Goal: Find specific page/section: Find specific page/section

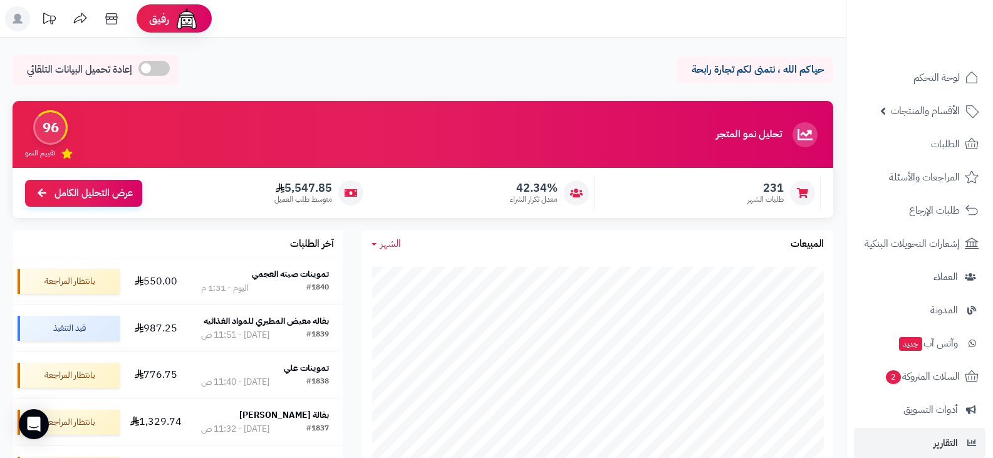
scroll to position [125, 0]
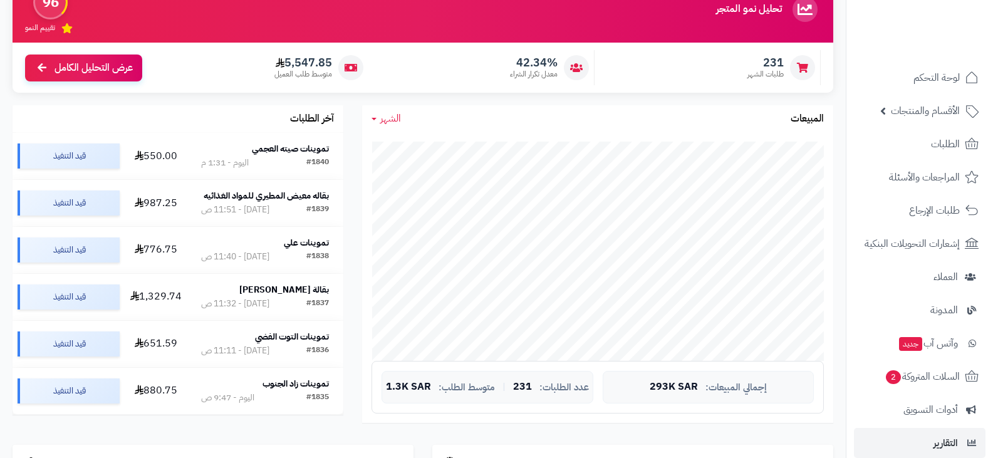
scroll to position [125, 0]
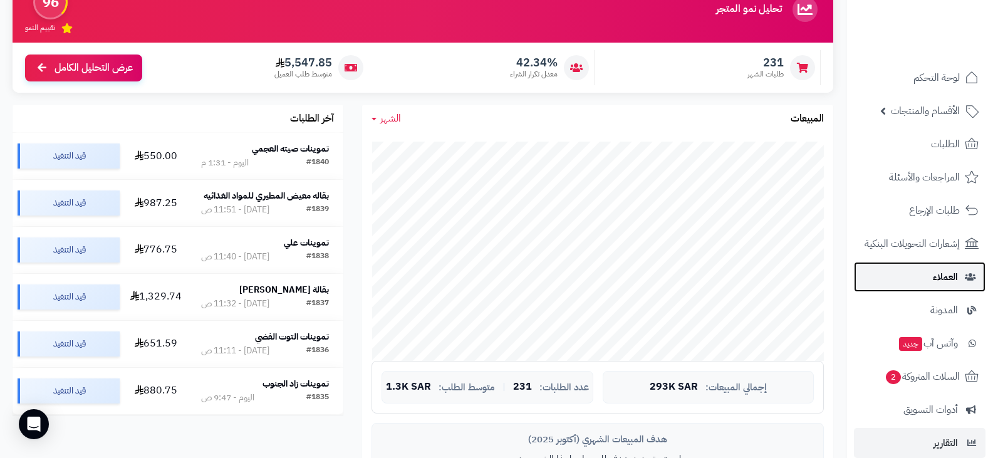
click at [943, 274] on span "العملاء" at bounding box center [945, 277] width 25 height 18
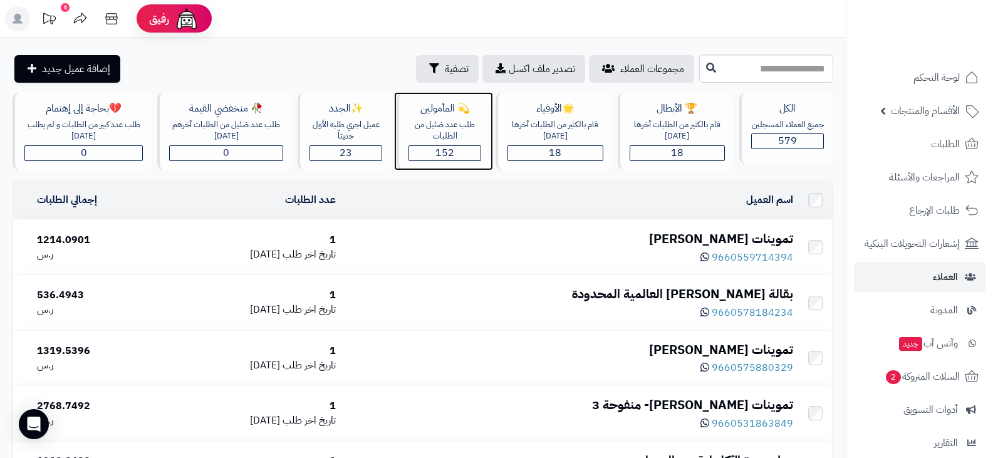
click at [455, 152] on div "152" at bounding box center [444, 153] width 71 height 14
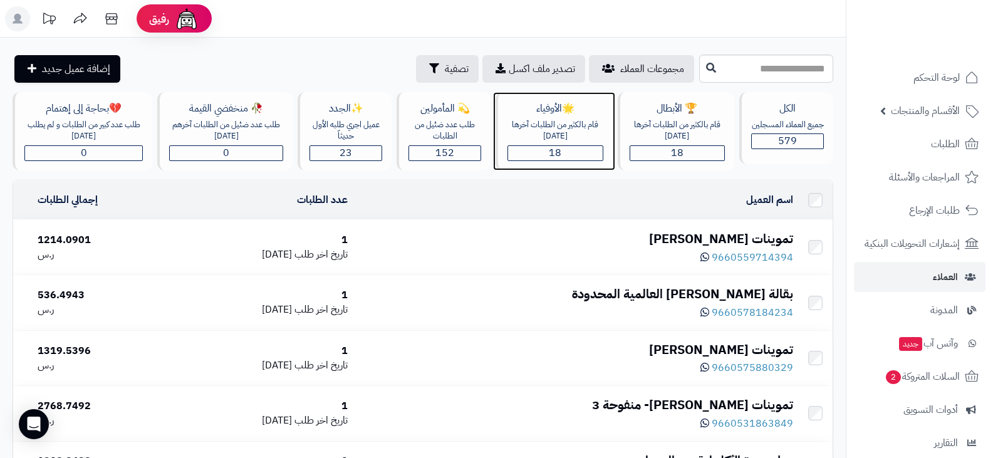
click at [566, 159] on div "18" at bounding box center [555, 153] width 94 height 14
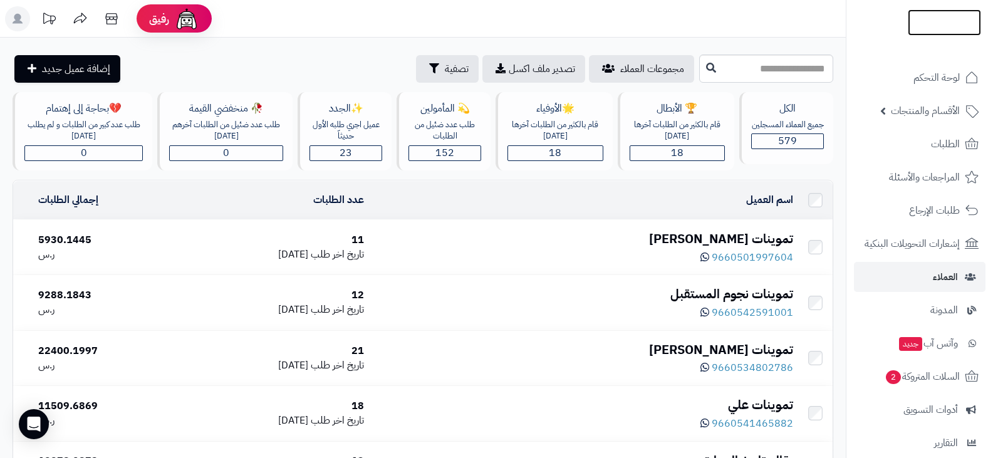
click at [929, 32] on img at bounding box center [944, 45] width 73 height 26
